Goal: Transaction & Acquisition: Purchase product/service

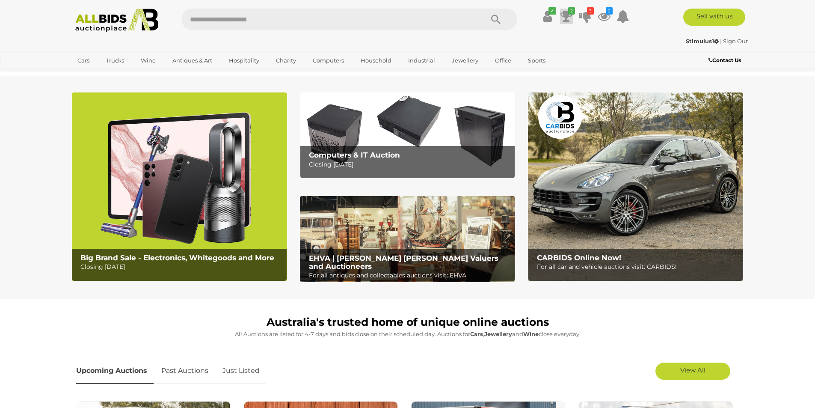
click at [569, 15] on icon at bounding box center [567, 16] width 12 height 15
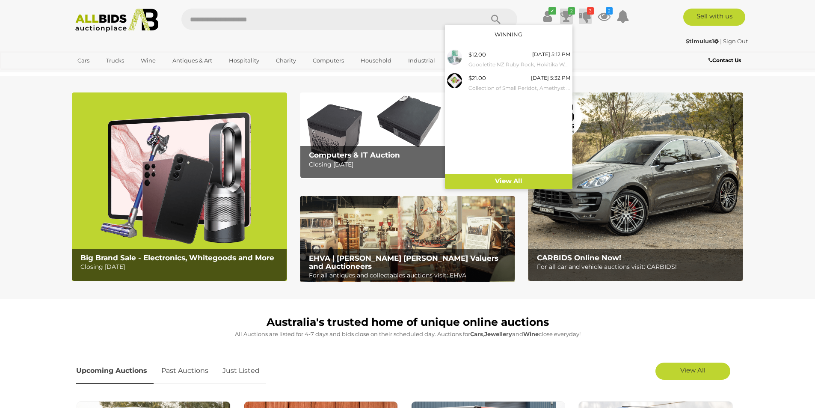
click at [590, 15] on icon at bounding box center [585, 16] width 12 height 15
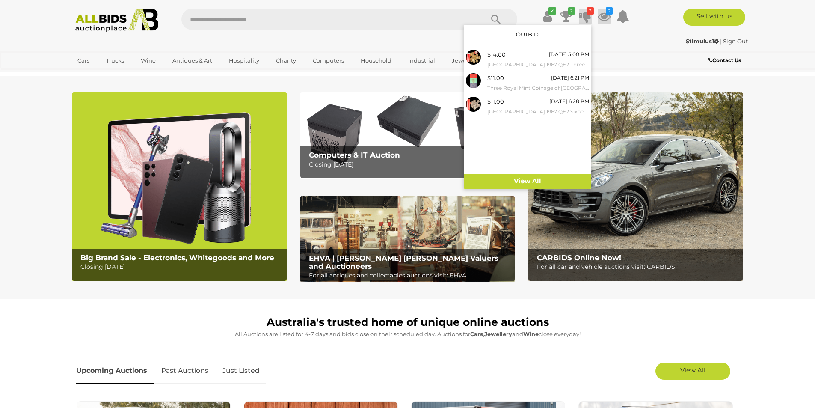
click at [606, 15] on icon at bounding box center [604, 16] width 13 height 15
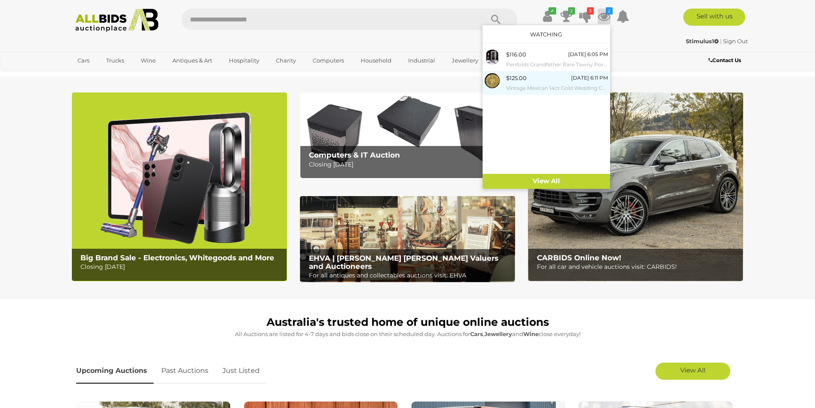
click at [563, 83] on small "Vintage Mexican 14ct Gold Wedding Coin" at bounding box center [557, 87] width 102 height 9
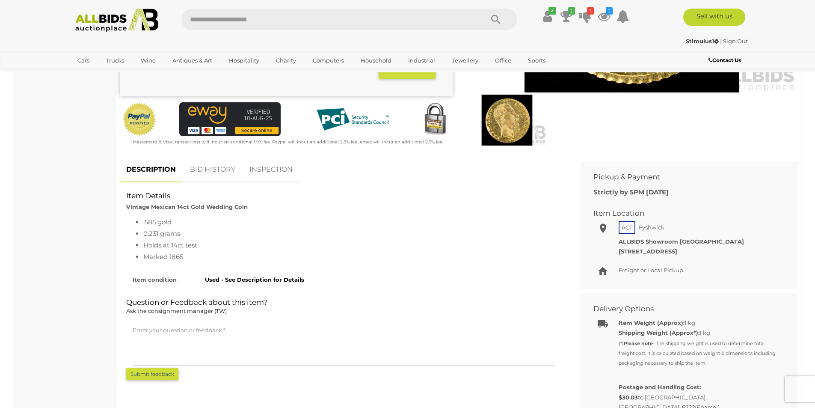
scroll to position [300, 0]
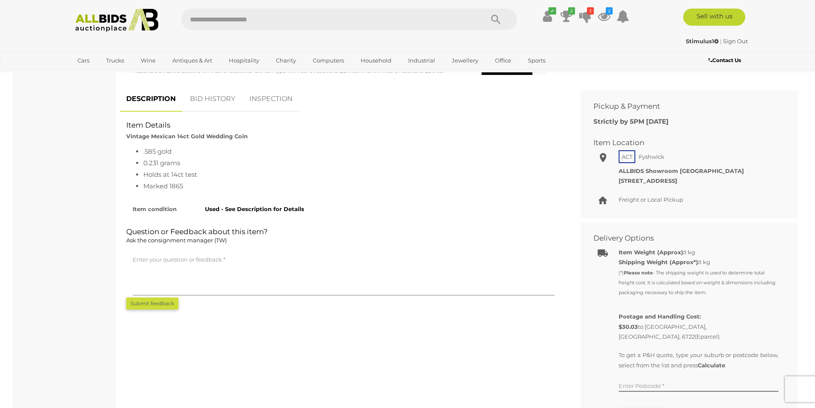
click at [219, 95] on link "BID HISTORY" at bounding box center [213, 98] width 58 height 25
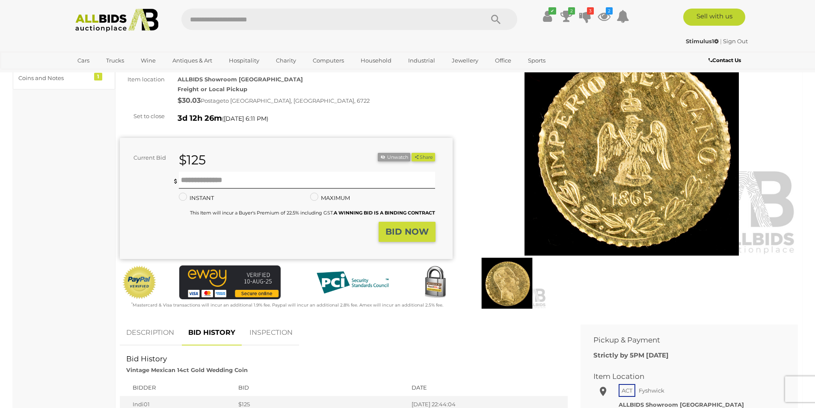
scroll to position [43, 0]
